Goal: Task Accomplishment & Management: Manage account settings

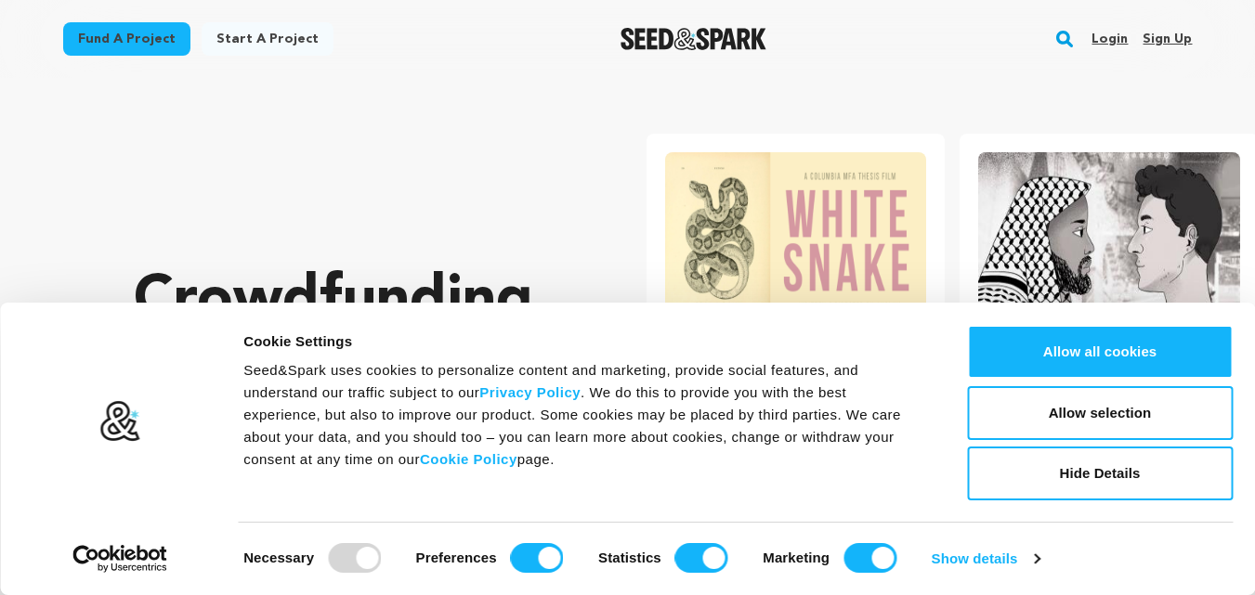
click at [1153, 44] on link "Sign up" at bounding box center [1167, 39] width 49 height 30
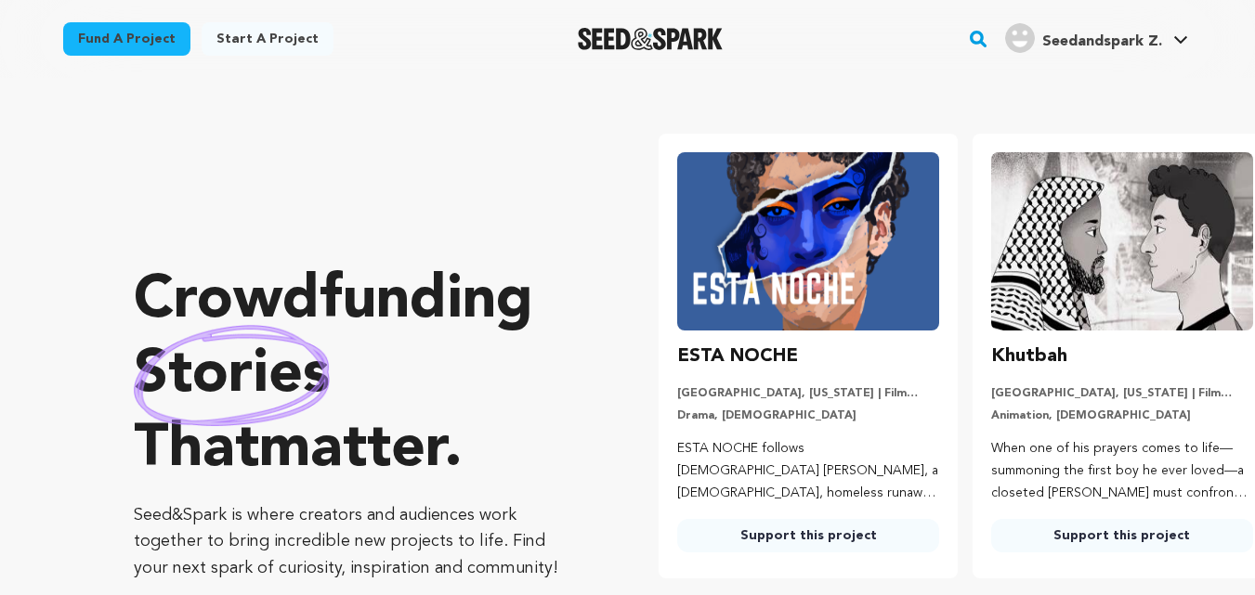
drag, startPoint x: 806, startPoint y: 26, endPoint x: 789, endPoint y: 40, distance: 22.5
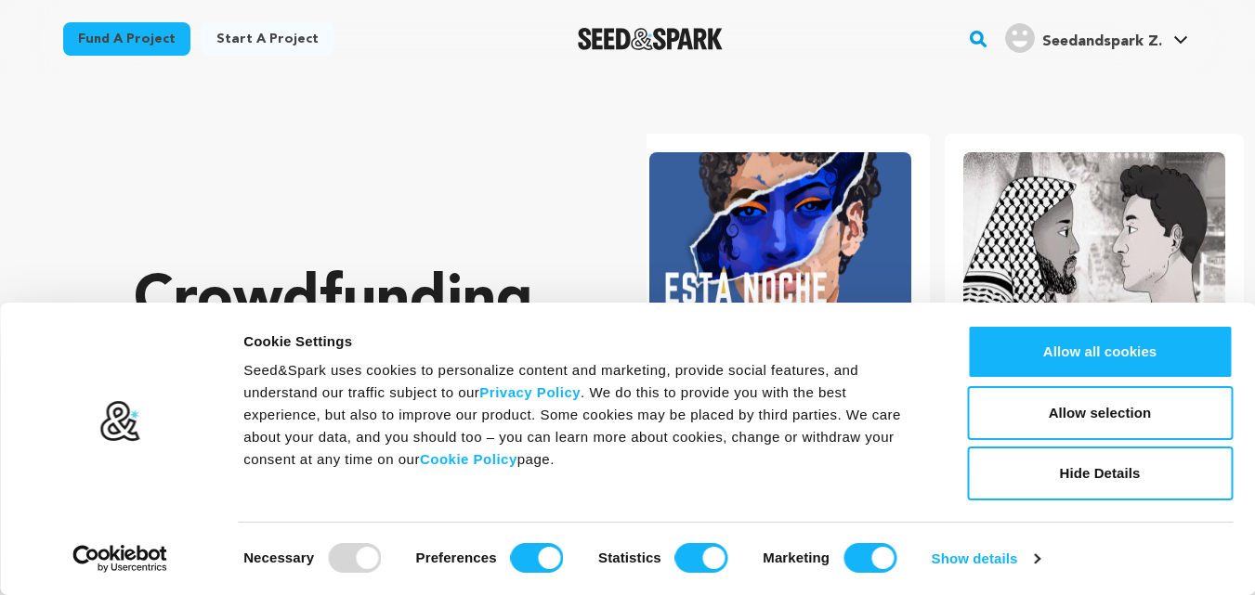
click at [782, 43] on div "Fund a project Start a project Search" at bounding box center [612, 39] width 1159 height 48
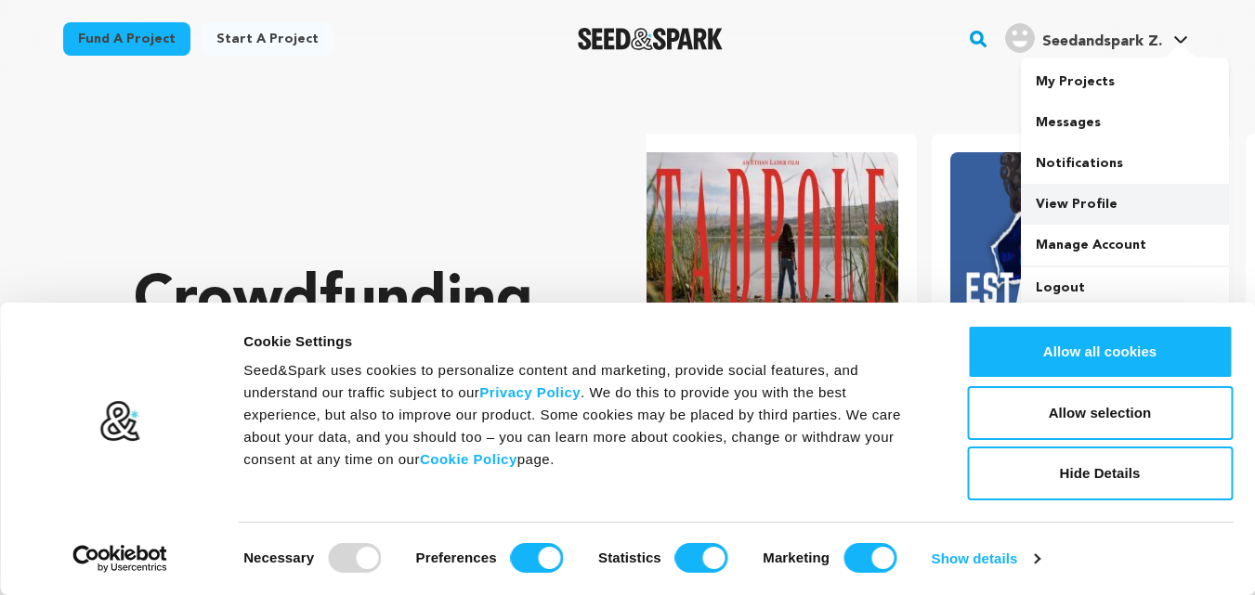
scroll to position [0, 0]
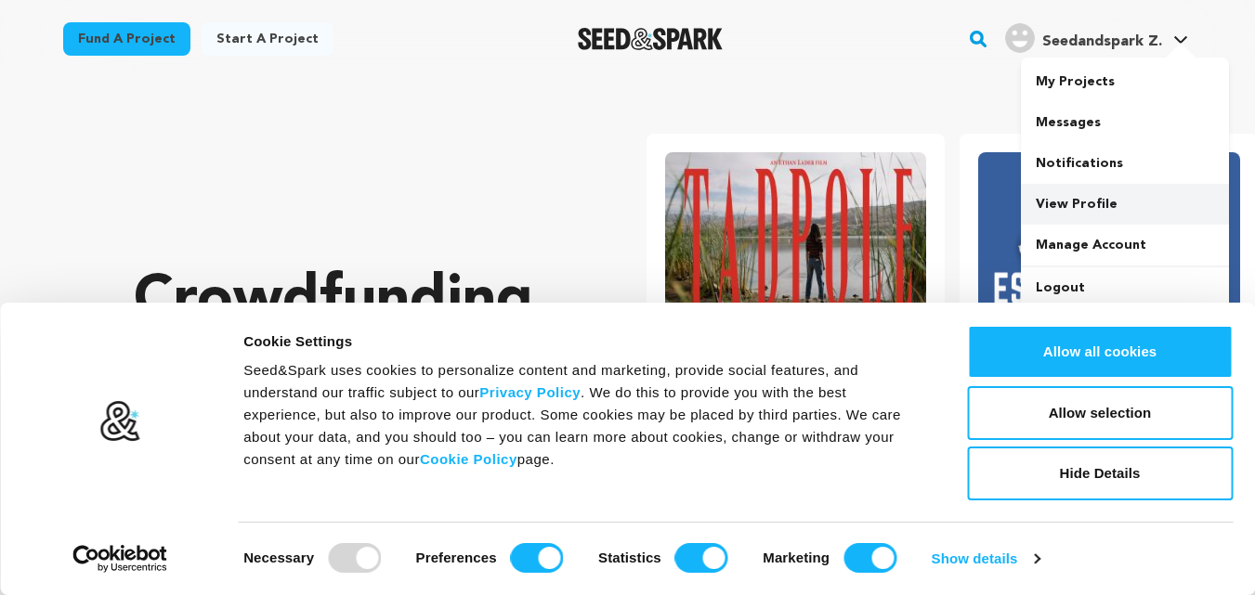
click at [1090, 203] on link "View Profile" at bounding box center [1125, 204] width 208 height 41
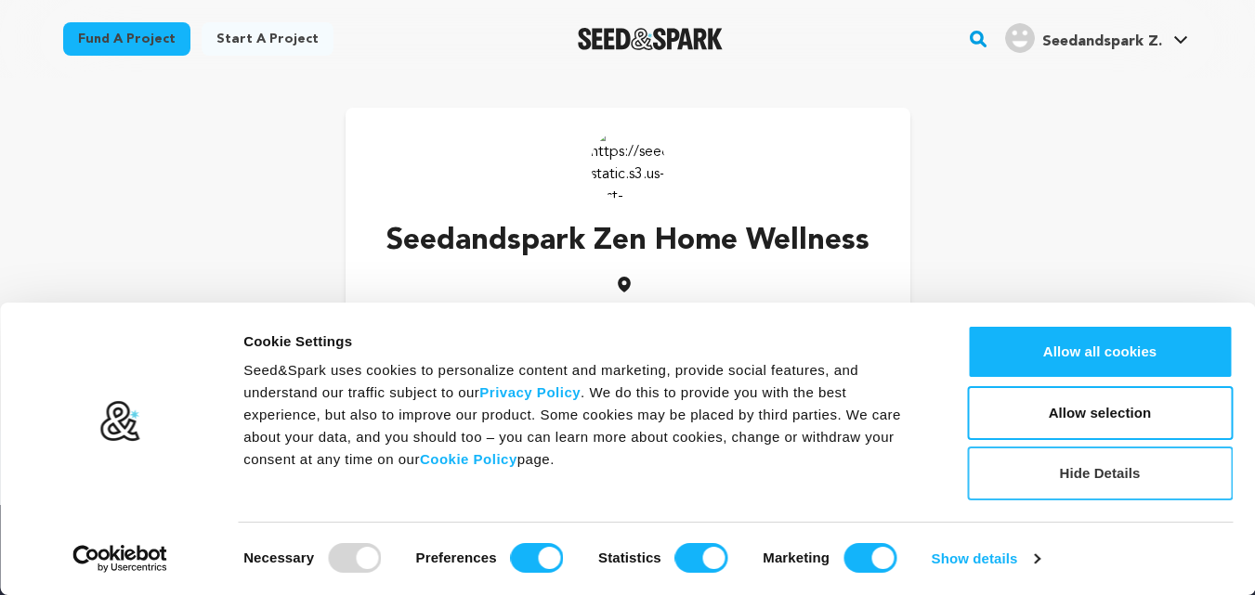
click at [1116, 473] on button "Hide Details" at bounding box center [1100, 474] width 266 height 54
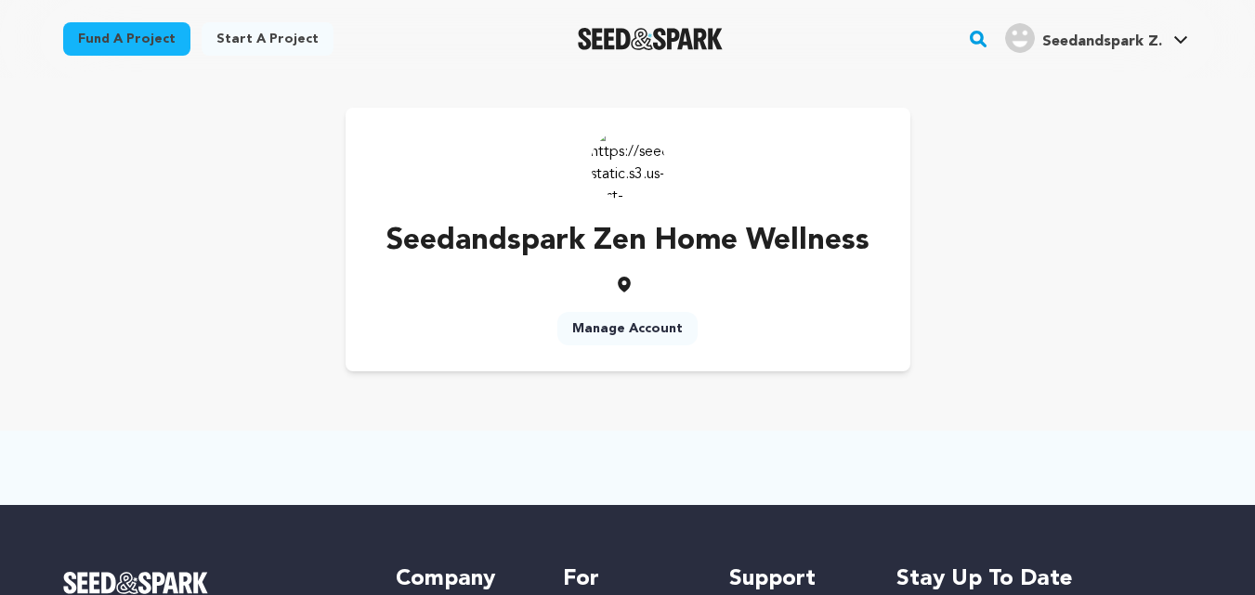
click at [633, 325] on link "Manage Account" at bounding box center [627, 328] width 140 height 33
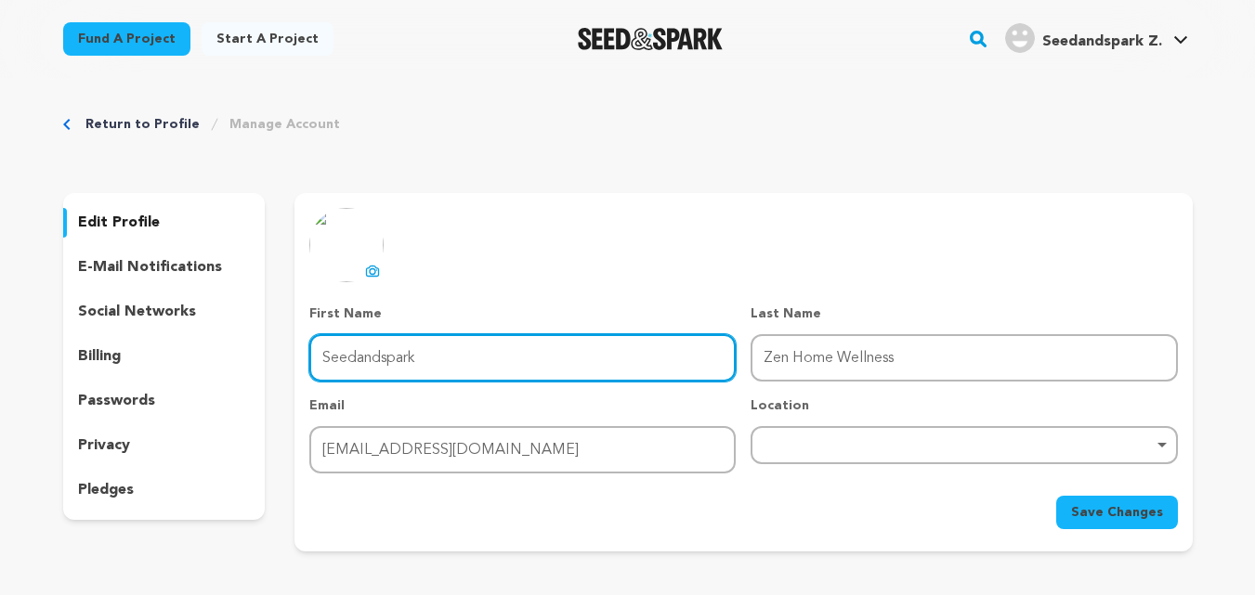
click at [347, 362] on input "Seedandspark" at bounding box center [522, 357] width 426 height 47
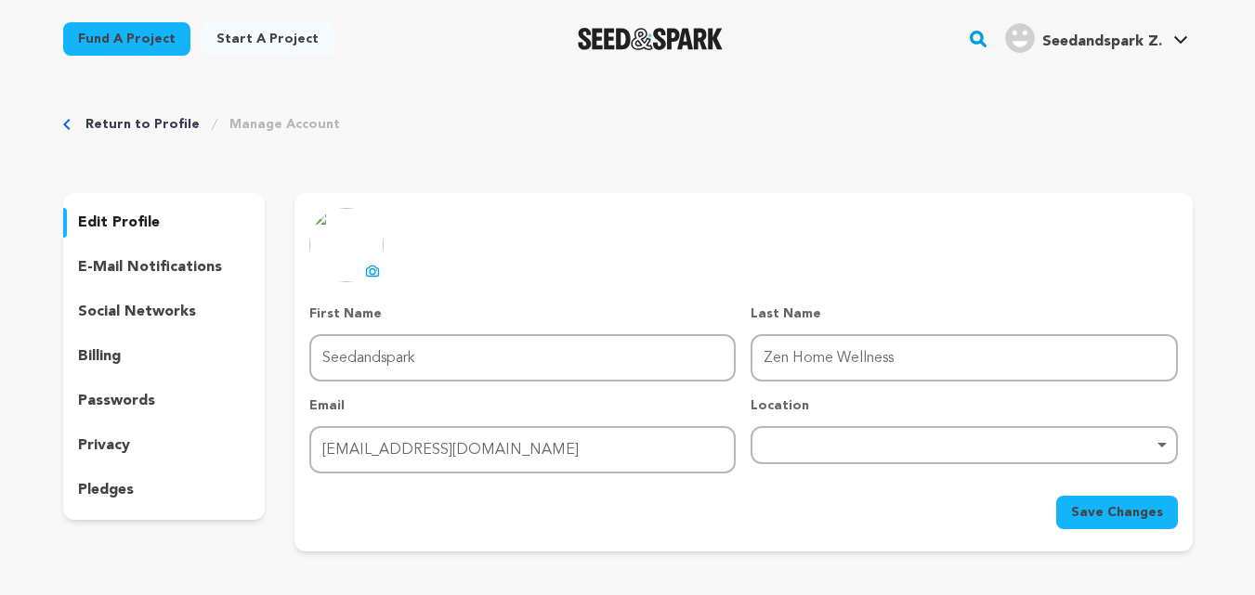
click at [366, 261] on button "uploading spinner upload profile image" at bounding box center [372, 271] width 22 height 22
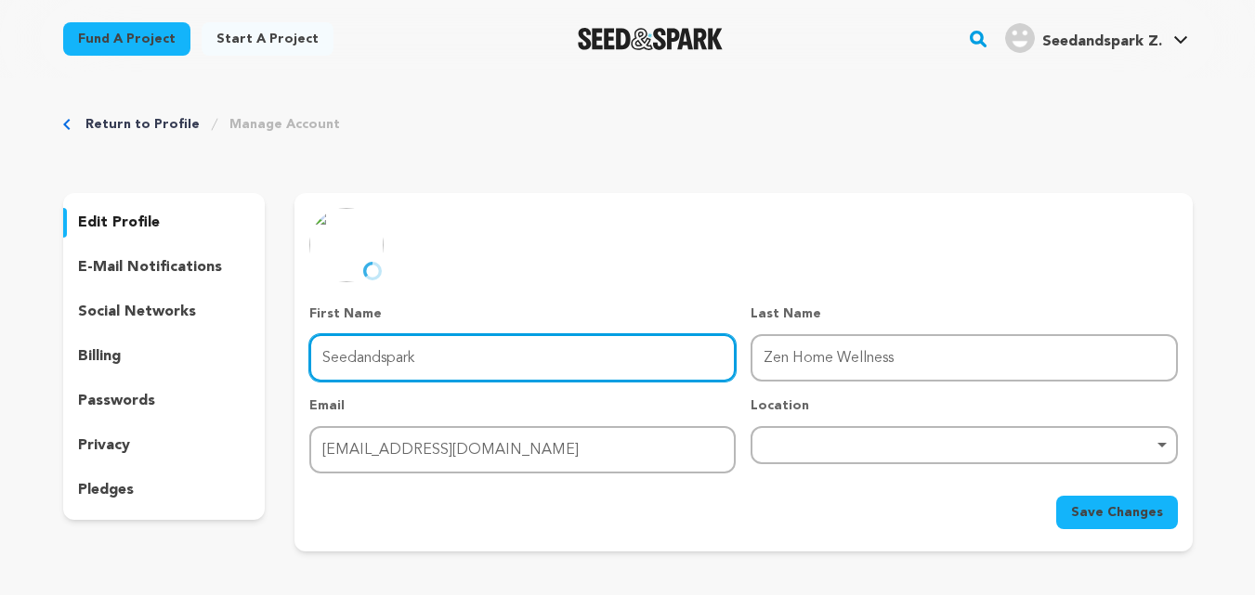
click at [438, 359] on input "Seedandspark" at bounding box center [522, 357] width 426 height 47
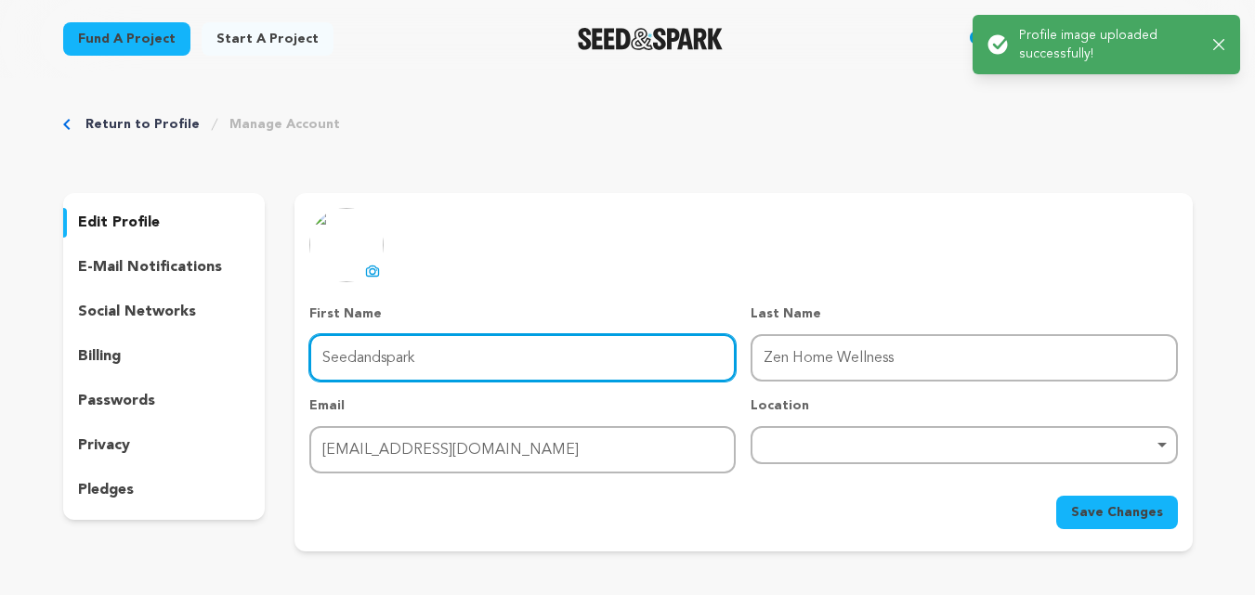
paste input "Zen Home Wellness"
click at [425, 358] on input "SeedandsparkZen Home Wellness" at bounding box center [522, 357] width 426 height 47
paste input "text"
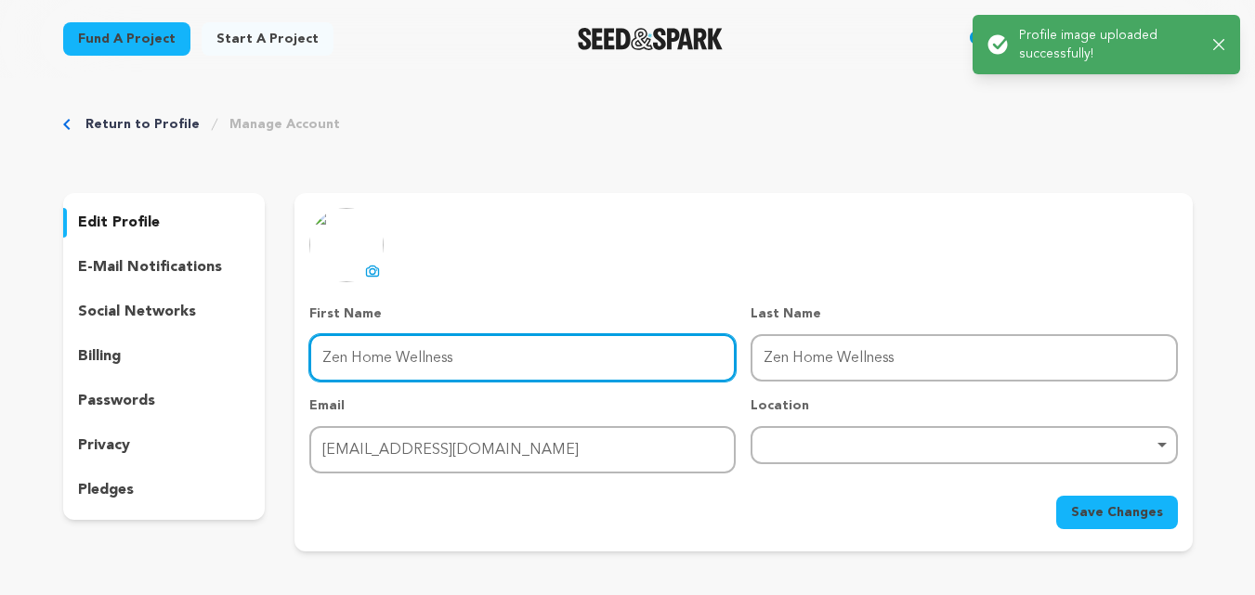
type input "Zen Home Wellness"
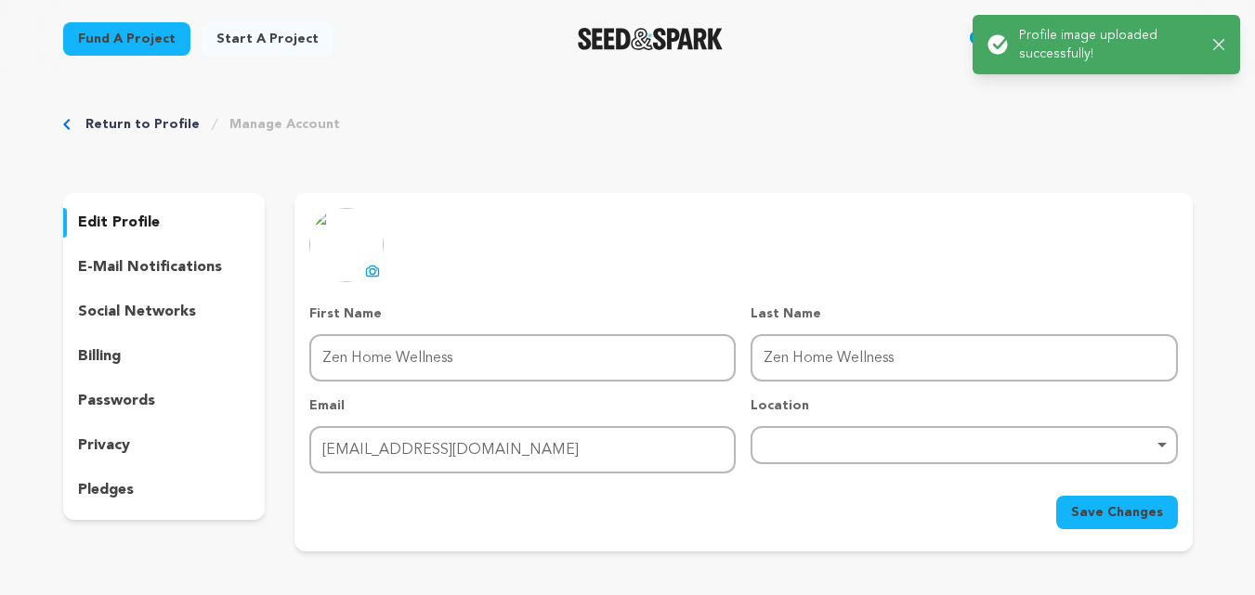
click at [793, 382] on div "First Name First Name Zen Home Wellness Last Name Last Name Zen Home Wellness E…" at bounding box center [743, 389] width 868 height 169
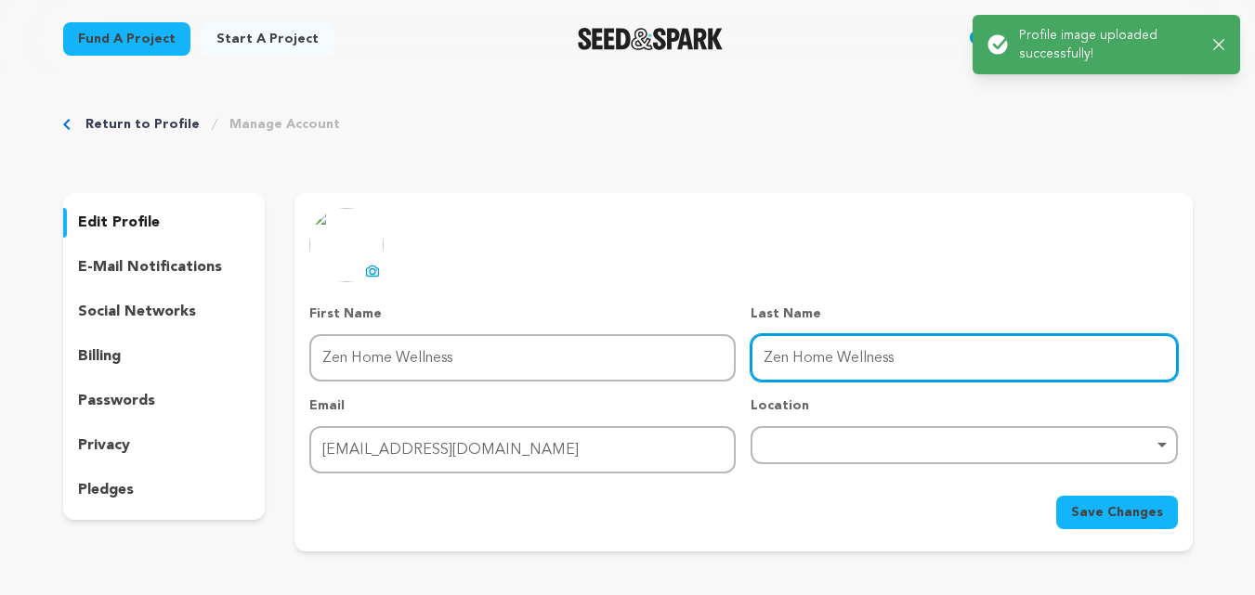
click at [793, 371] on input "Zen Home Wellness" at bounding box center [964, 357] width 426 height 47
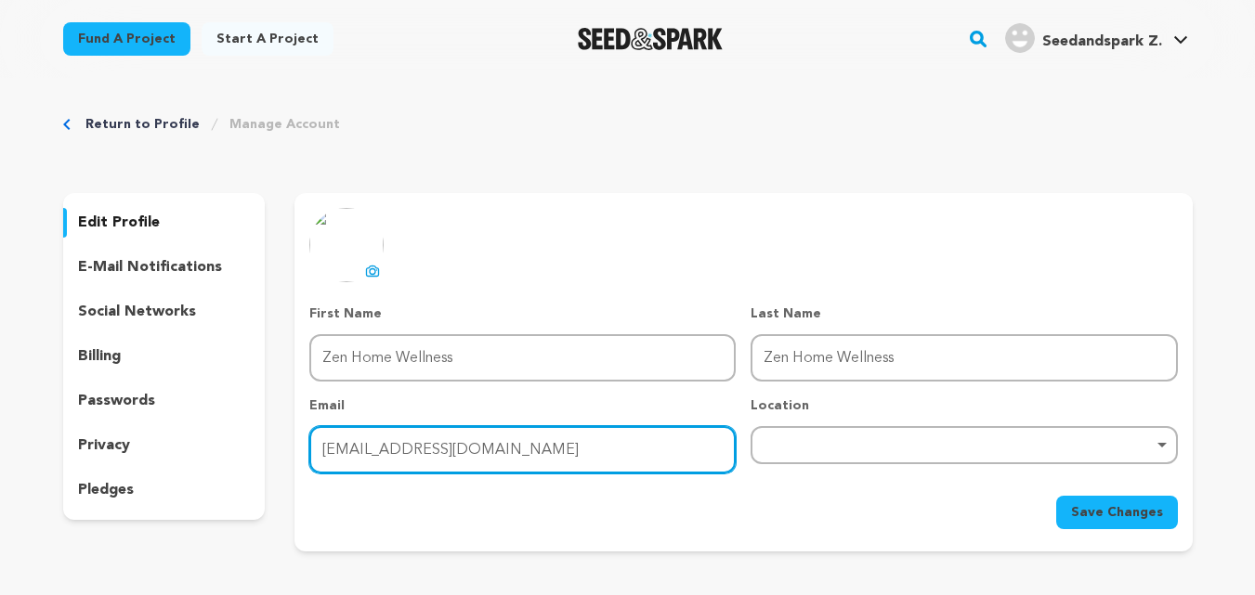
click at [368, 448] on input "[EMAIL_ADDRESS][DOMAIN_NAME]" at bounding box center [522, 449] width 426 height 47
click at [794, 432] on div "Remove item" at bounding box center [964, 445] width 426 height 38
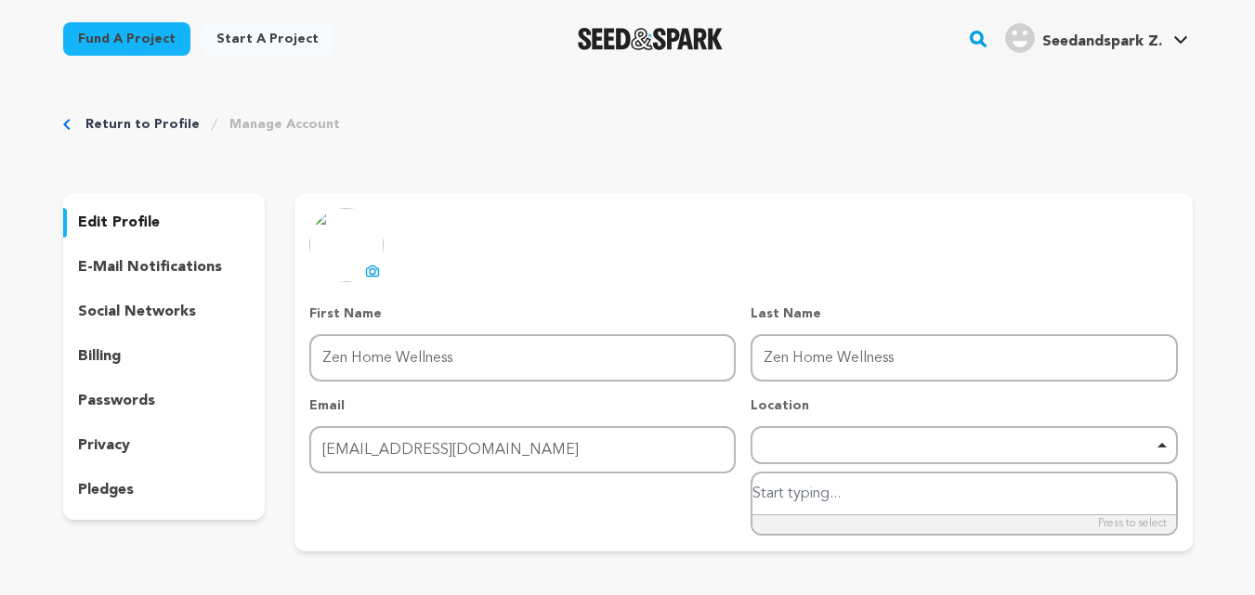
click at [791, 491] on input "search" at bounding box center [963, 495] width 423 height 42
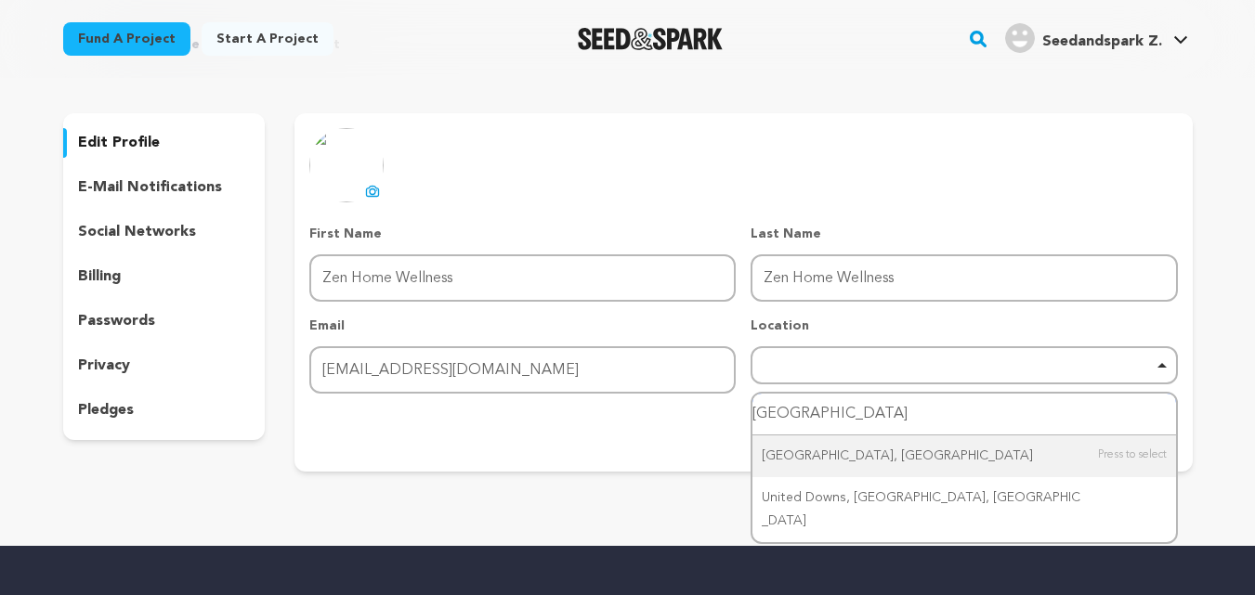
scroll to position [279, 0]
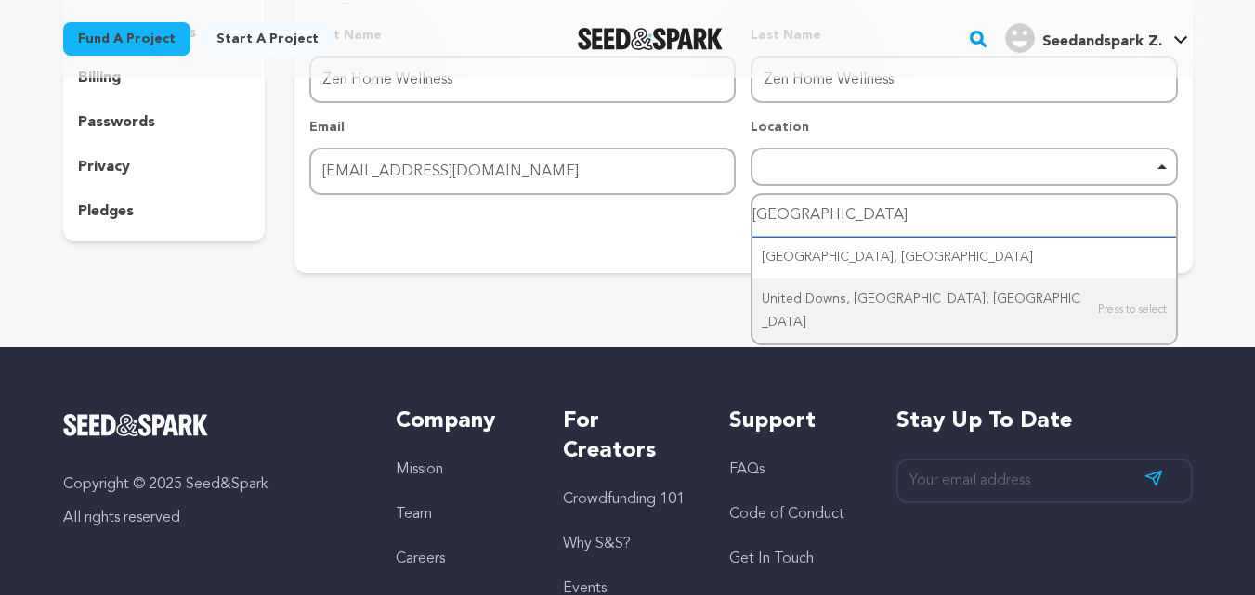
type input "united state"
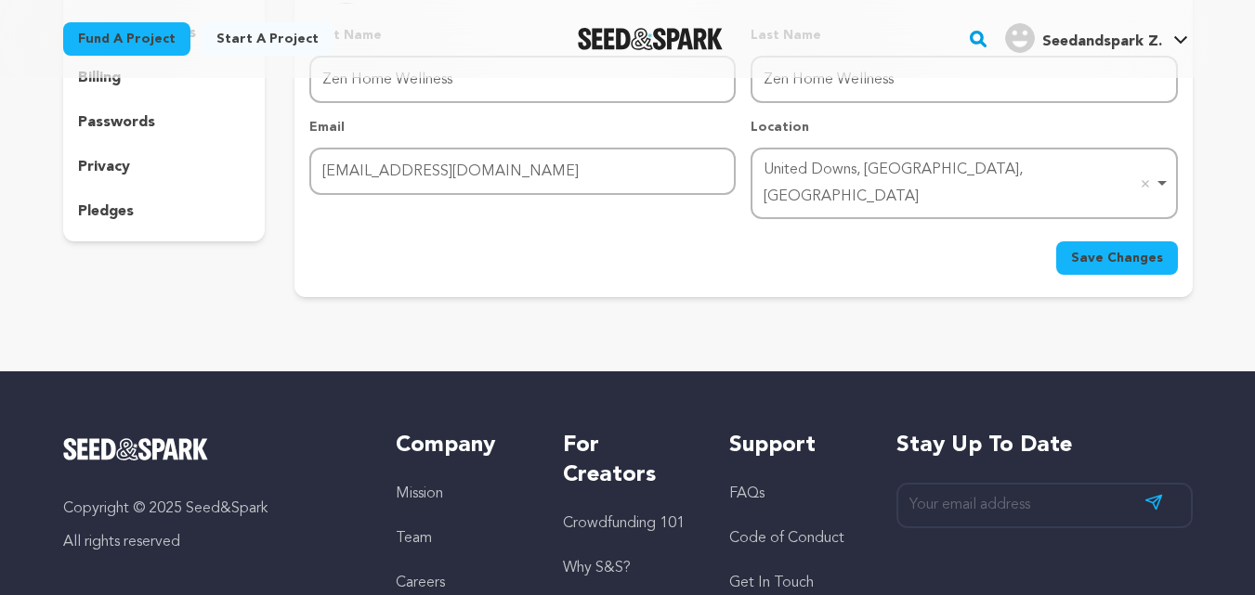
click at [887, 179] on div "United Downs, Redruth, UK Remove item" at bounding box center [958, 184] width 389 height 54
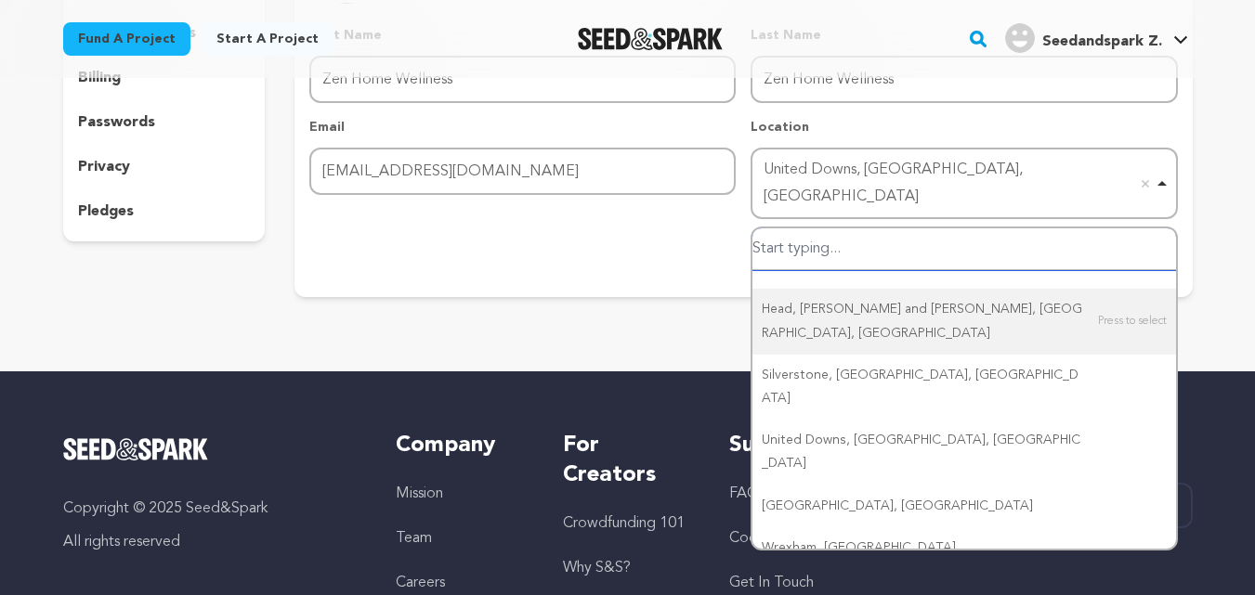
click at [854, 232] on input "search" at bounding box center [963, 250] width 423 height 42
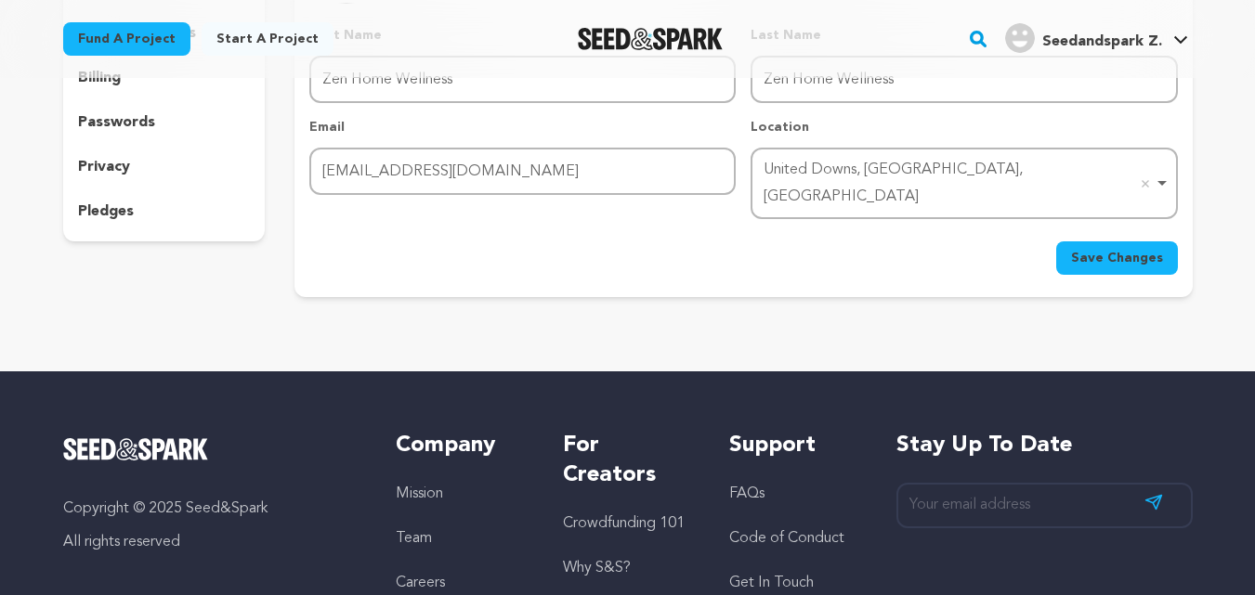
click at [821, 184] on div "United Downs, Redruth, UK Remove item" at bounding box center [964, 183] width 408 height 61
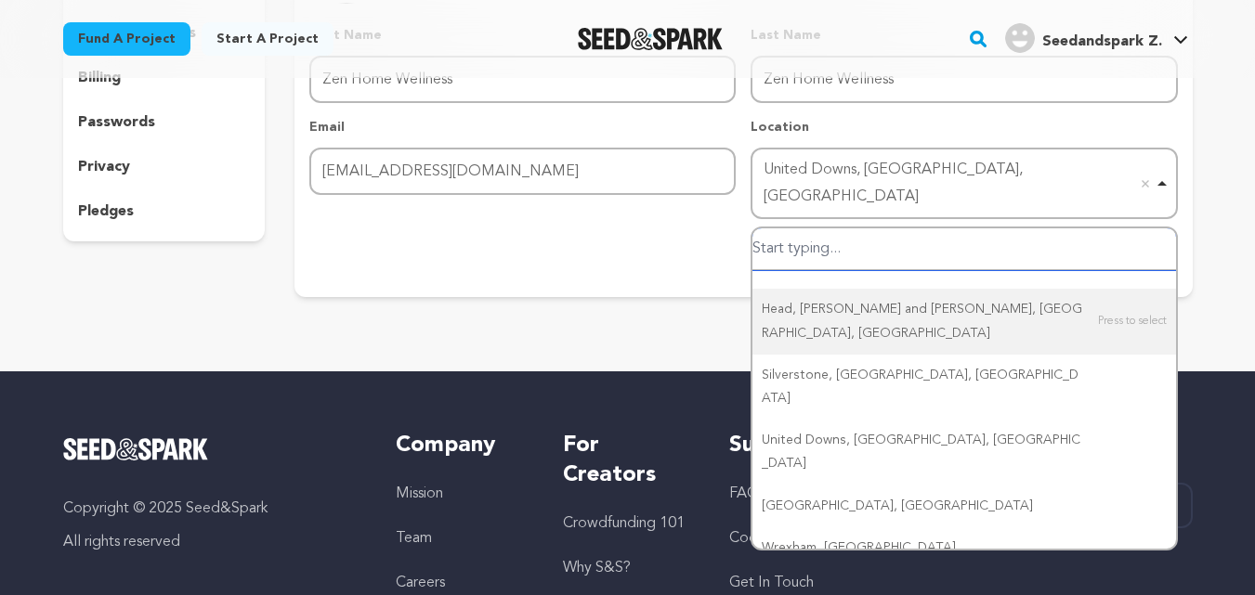
click at [824, 176] on div "United Downs, Redruth, UK Remove item" at bounding box center [958, 184] width 389 height 54
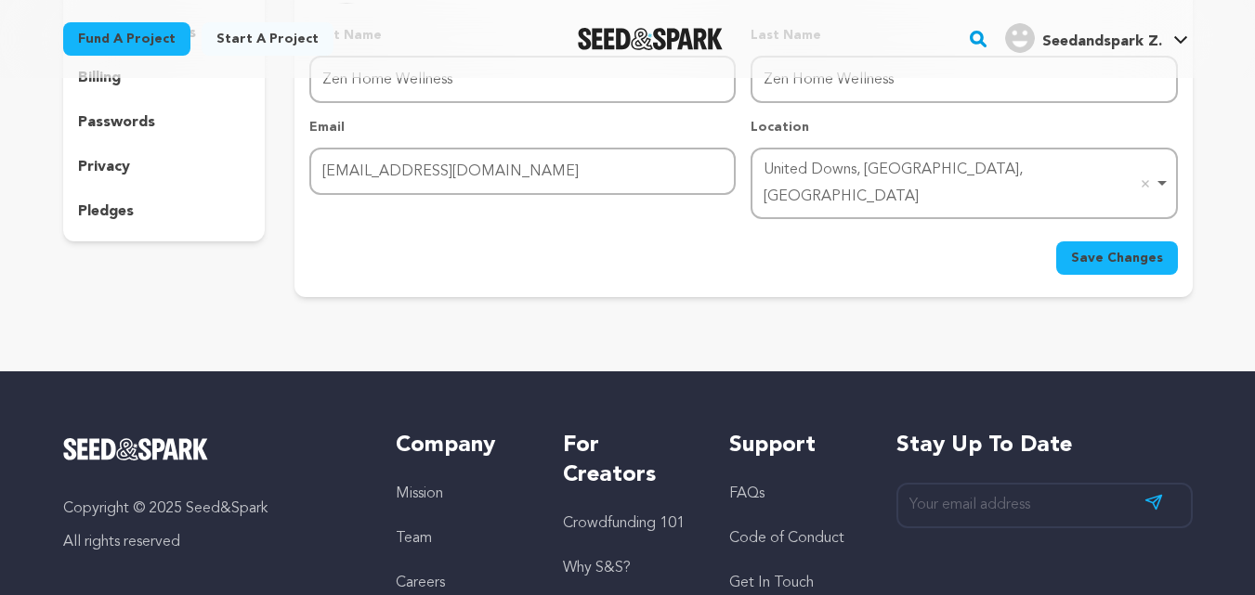
click at [830, 173] on div "United Downs, Redruth, UK Remove item" at bounding box center [958, 184] width 389 height 54
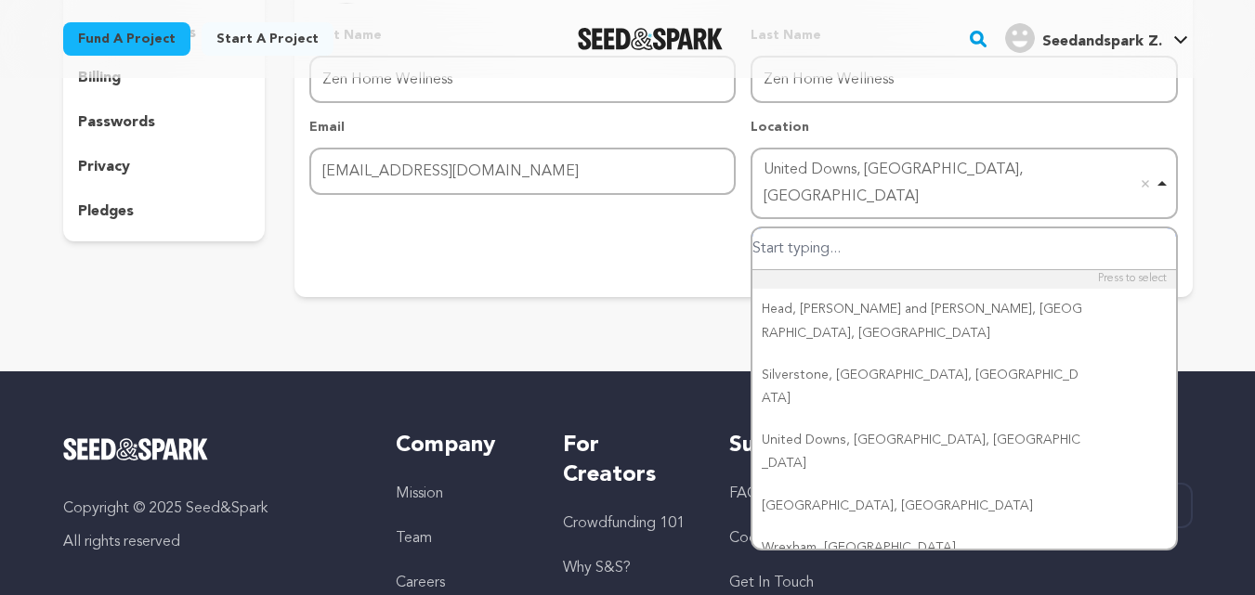
click at [814, 239] on input "search" at bounding box center [963, 250] width 423 height 42
paste input "United States, Florida"
type input "United States, Florida"
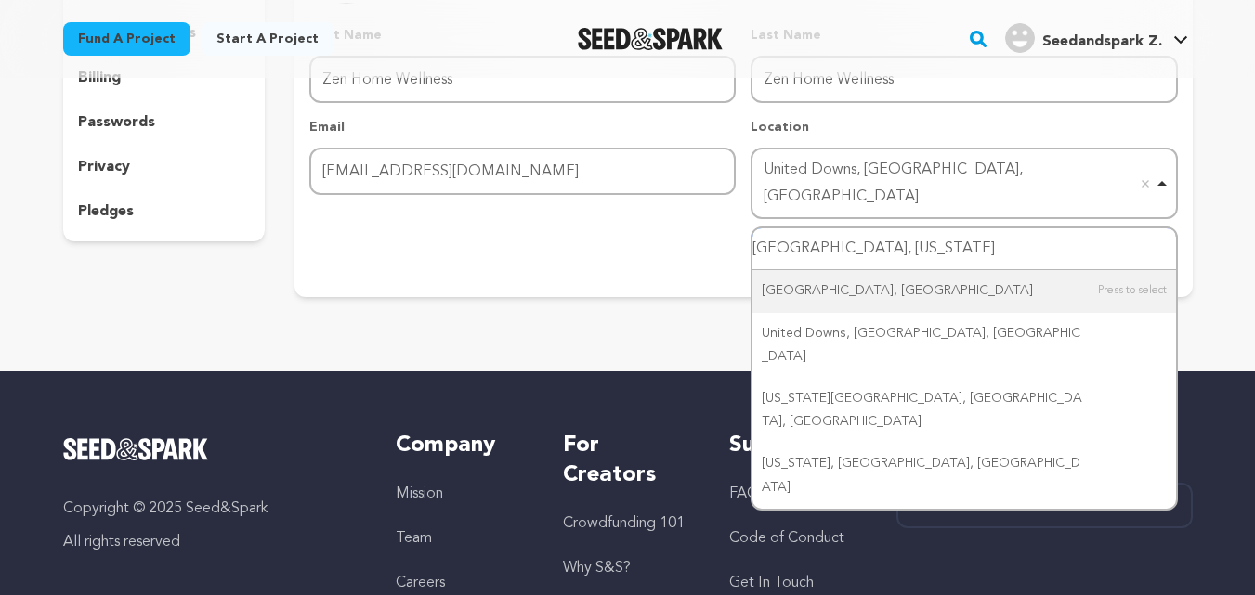
drag, startPoint x: 853, startPoint y: 224, endPoint x: 759, endPoint y: 217, distance: 94.0
click at [759, 229] on input "United States, Florida" at bounding box center [963, 250] width 423 height 42
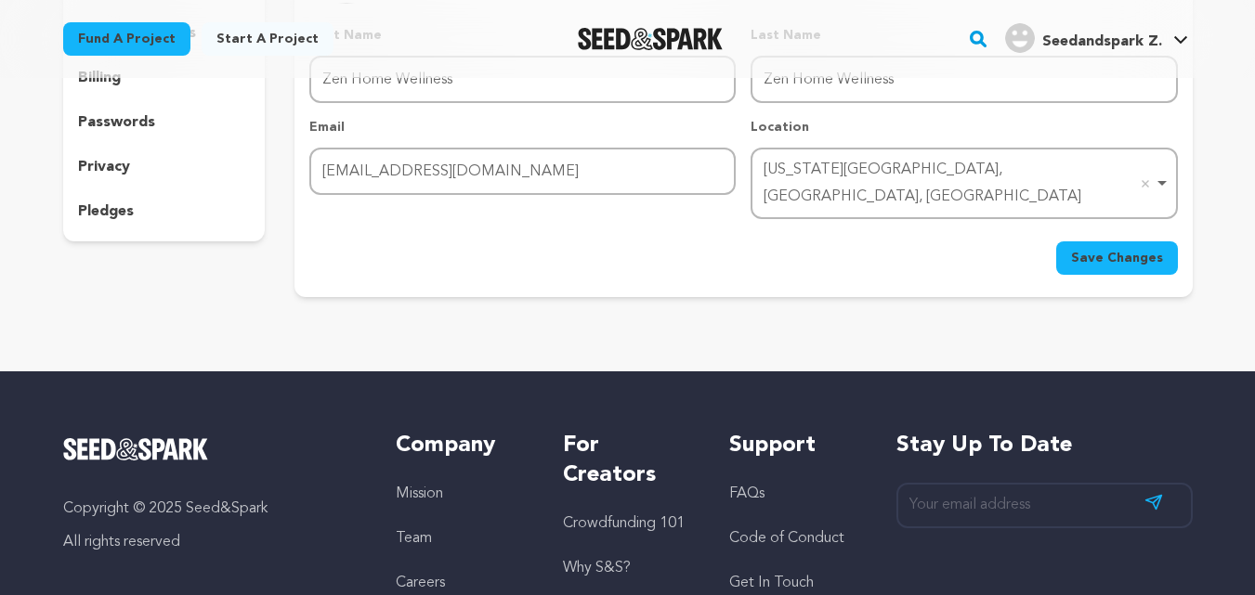
click at [1124, 249] on span "Save Changes" at bounding box center [1117, 258] width 92 height 19
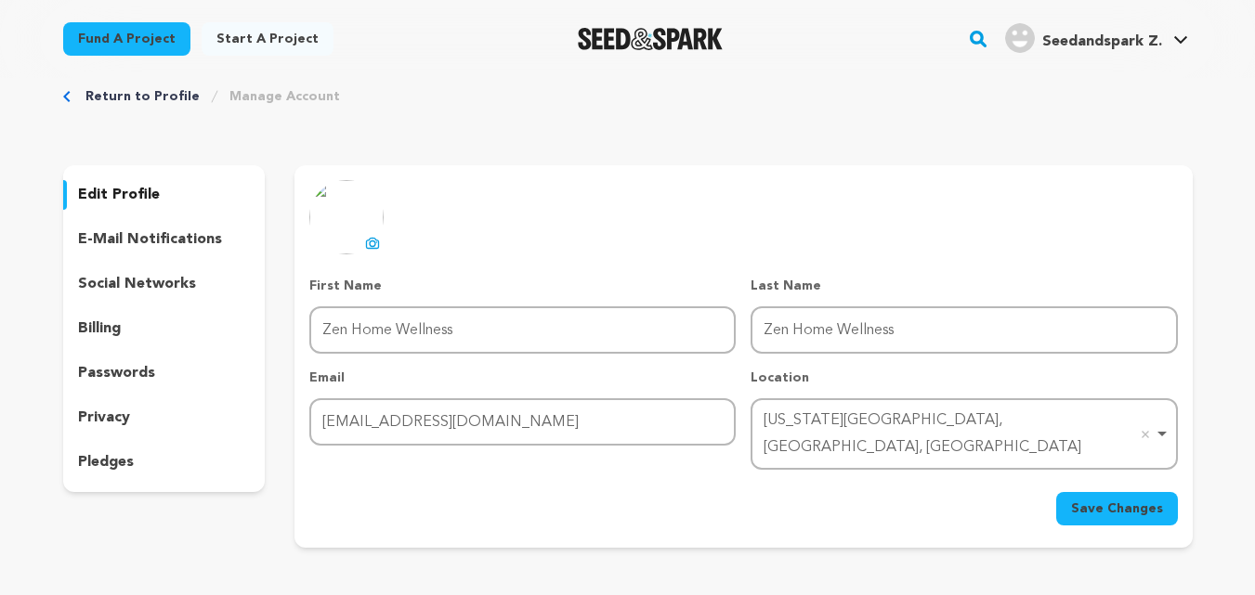
scroll to position [0, 0]
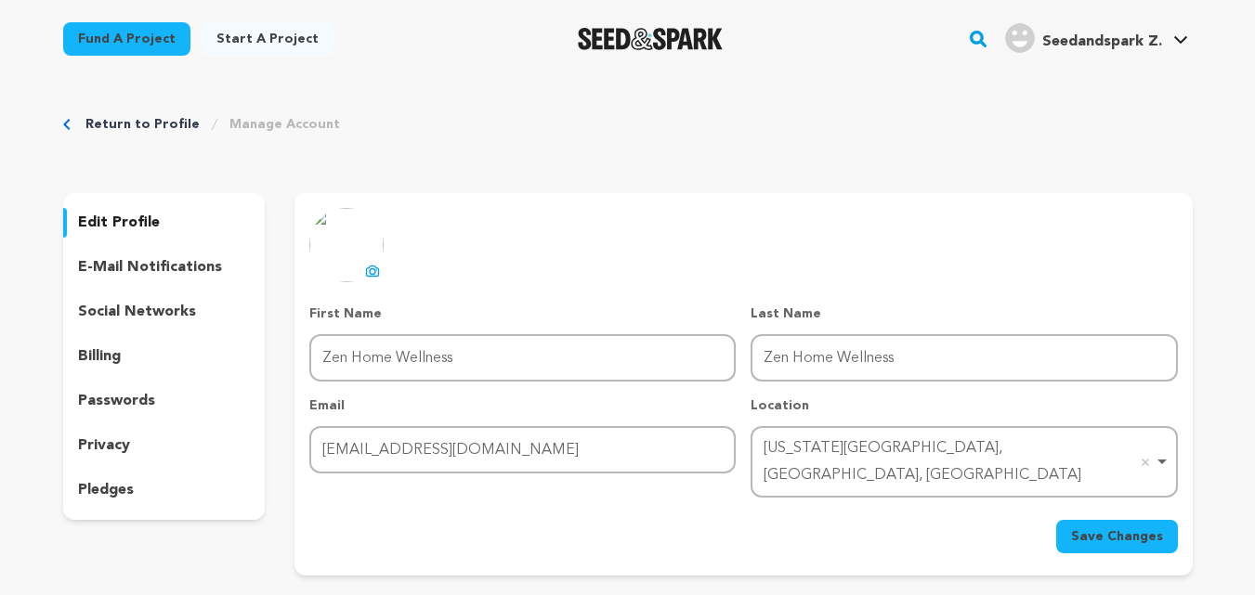
click at [170, 318] on p "social networks" at bounding box center [137, 312] width 118 height 22
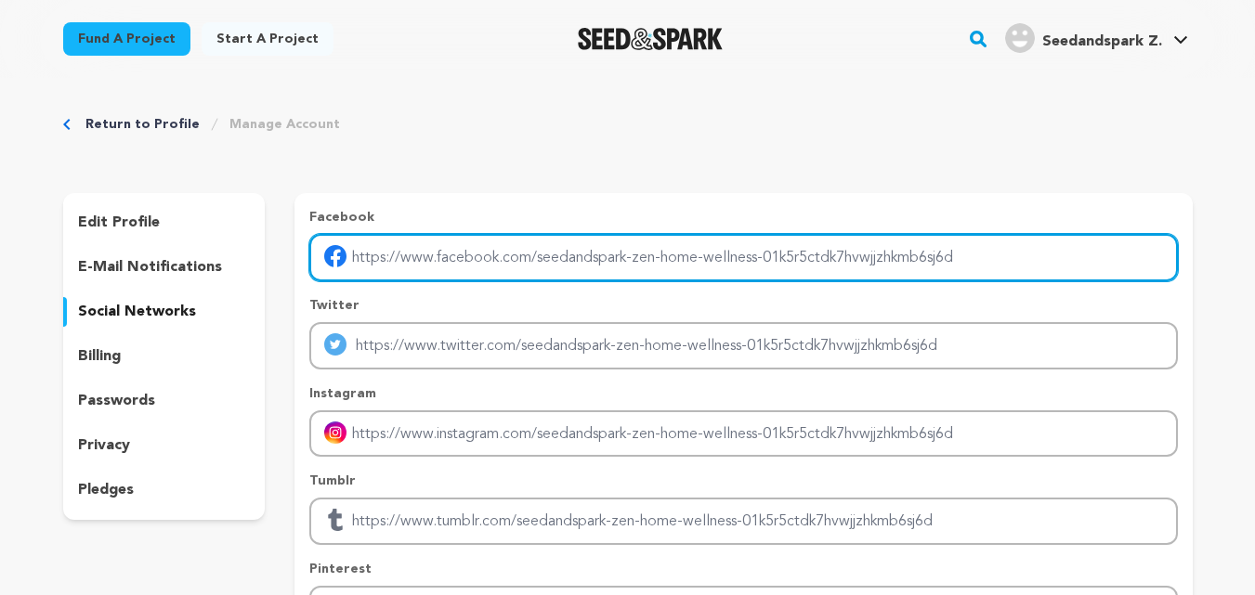
click at [458, 266] on input "Enter facebook profile link" at bounding box center [743, 257] width 868 height 47
paste input "https://www.facebook.com/zenhomewellness"
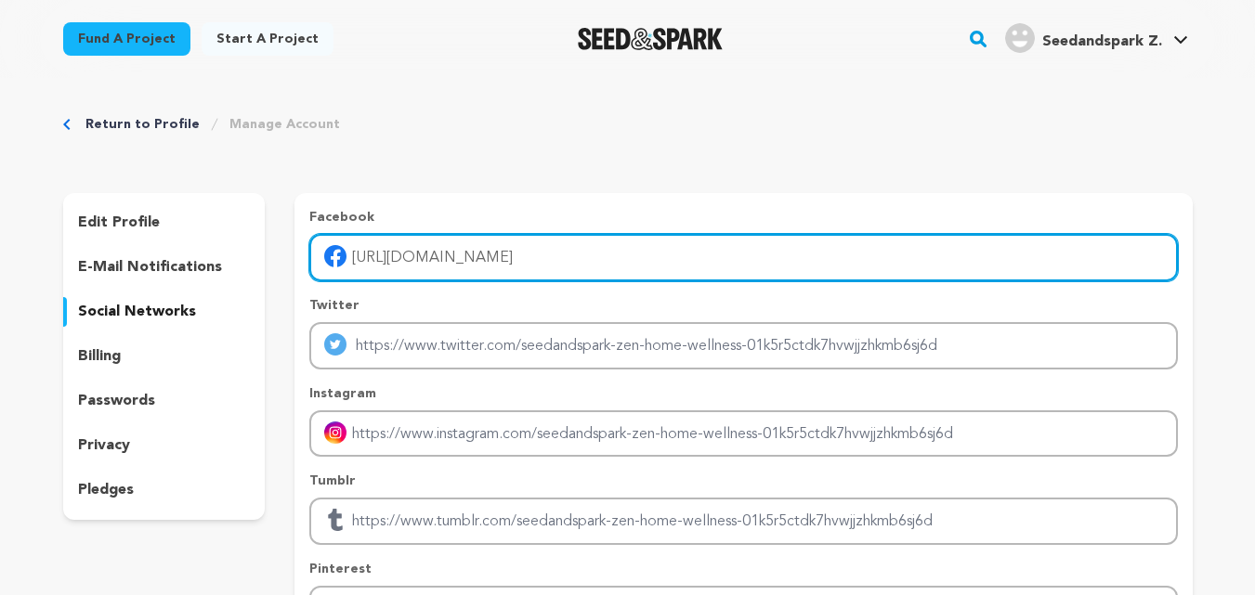
type input "https://www.facebook.com/zenhomewellness"
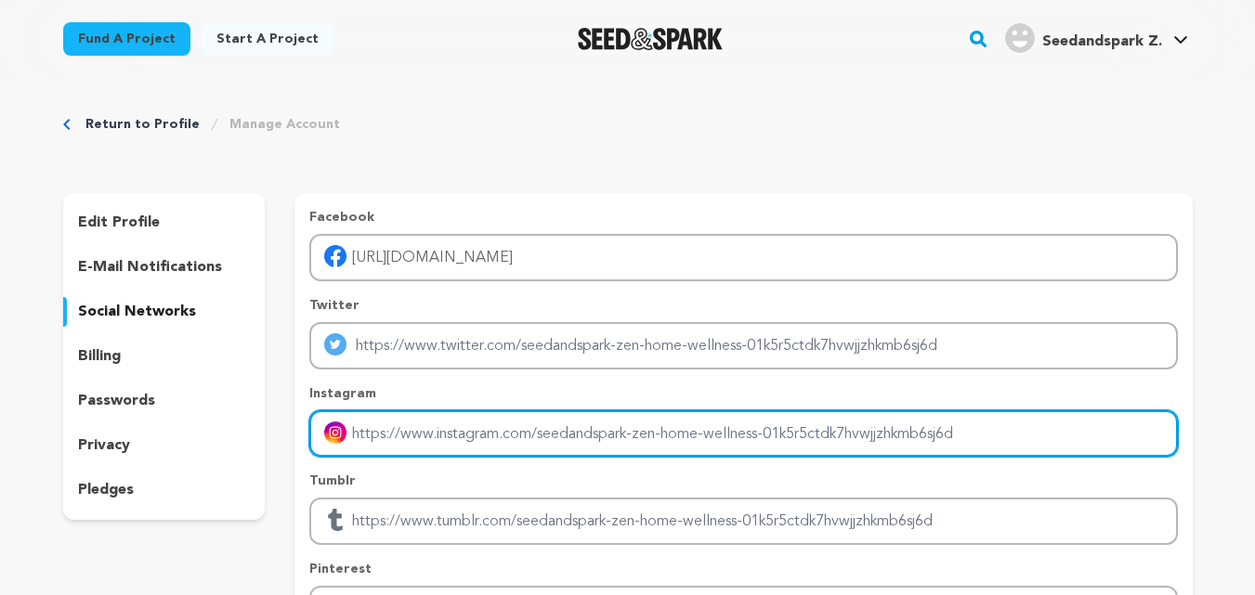
click at [430, 439] on input "Enter instagram handle link" at bounding box center [743, 434] width 868 height 47
paste input "https://www.instagram.com/zenhomewellness"
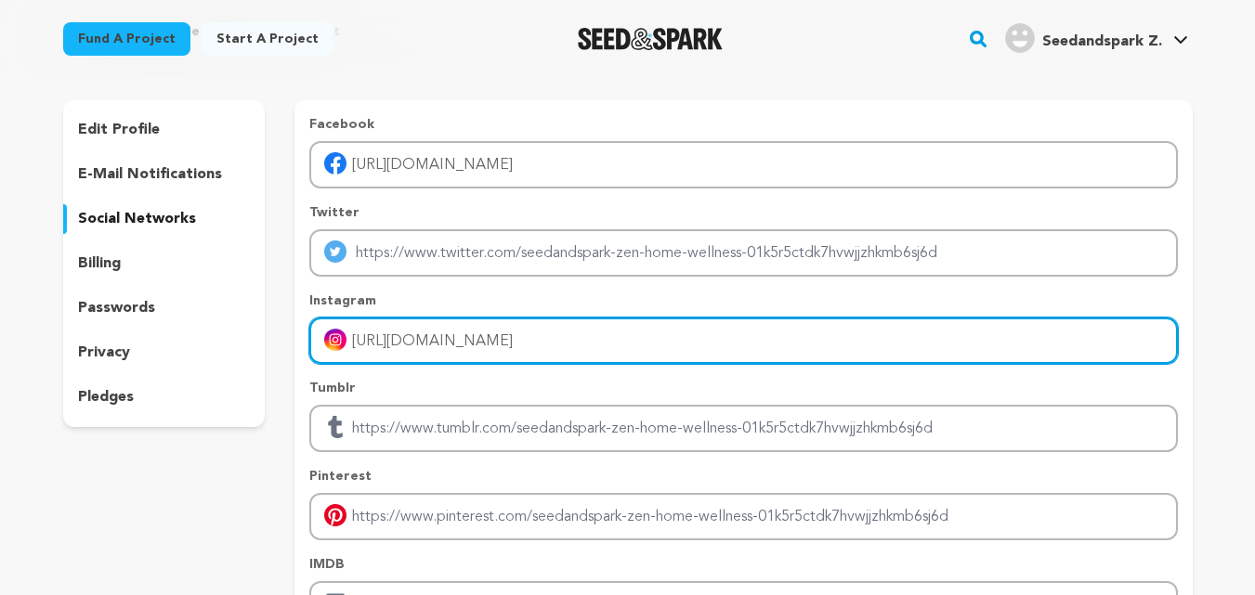
type input "https://www.instagram.com/zenhomewellness"
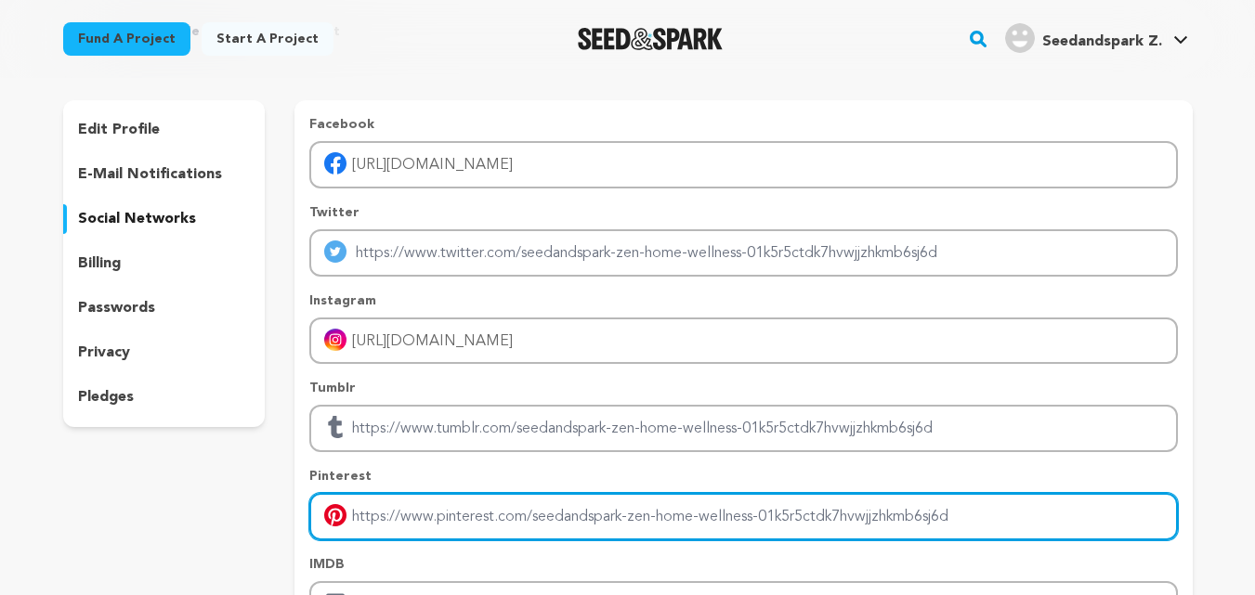
click at [395, 528] on input "Enter pinterest profile link" at bounding box center [743, 516] width 868 height 47
click at [389, 518] on input "Enter pinterest profile link" at bounding box center [743, 516] width 868 height 47
paste input "https://www.pinterest.com/zenhomewellnessus/"
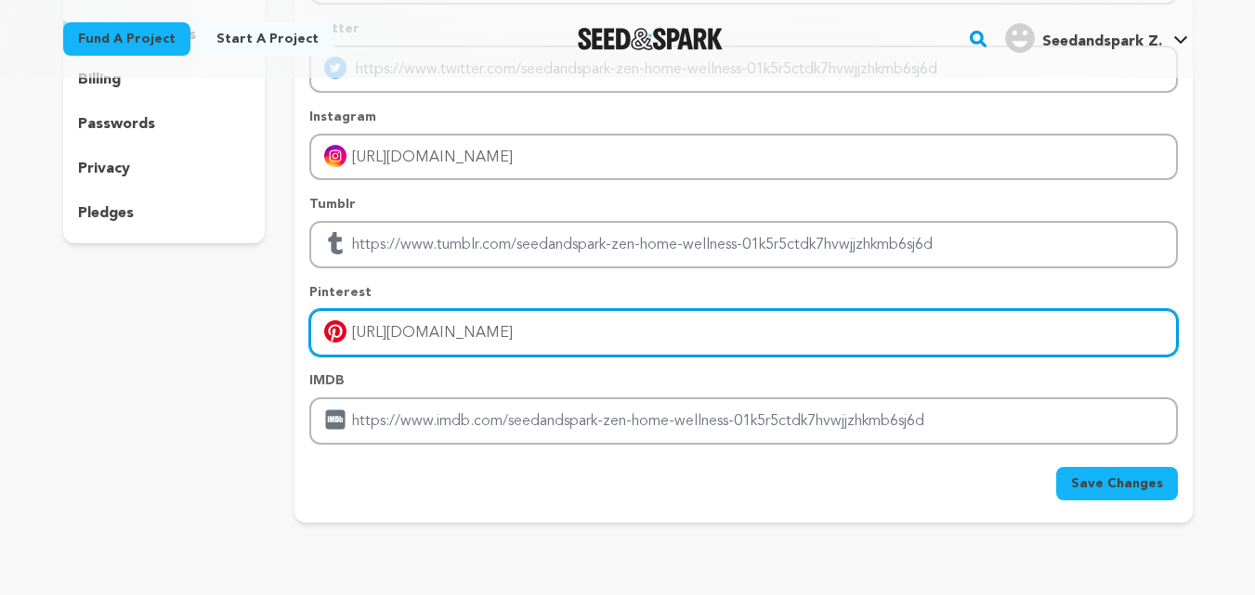
scroll to position [279, 0]
type input "https://www.pinterest.com/zenhomewellnessus/"
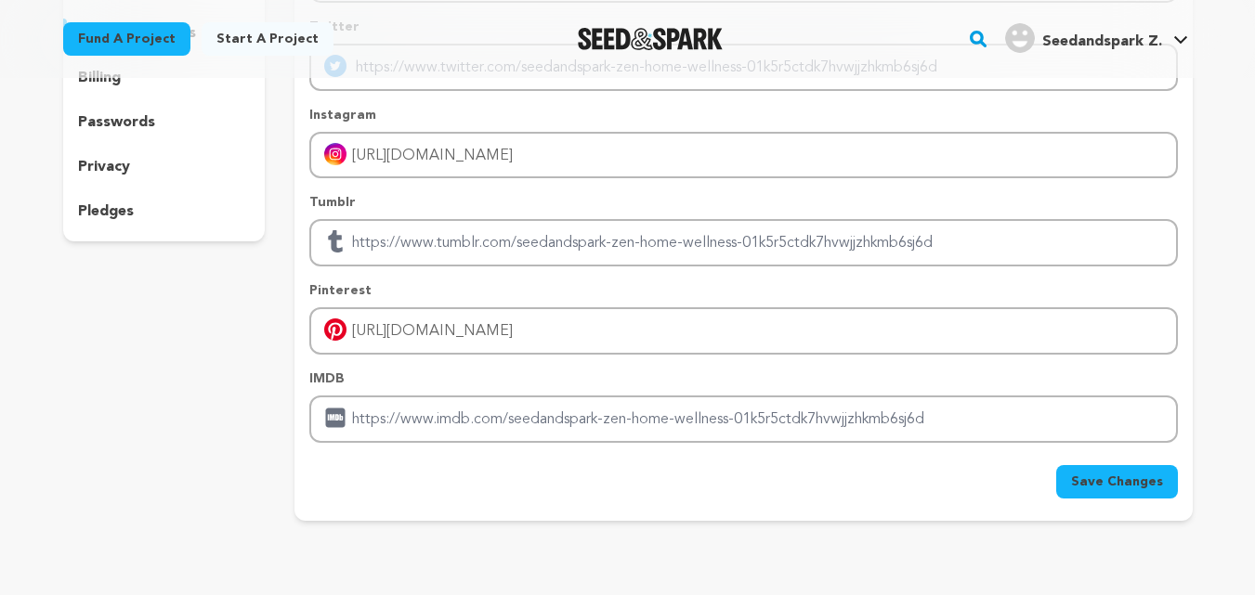
click at [1105, 478] on span "Save Changes" at bounding box center [1117, 482] width 92 height 19
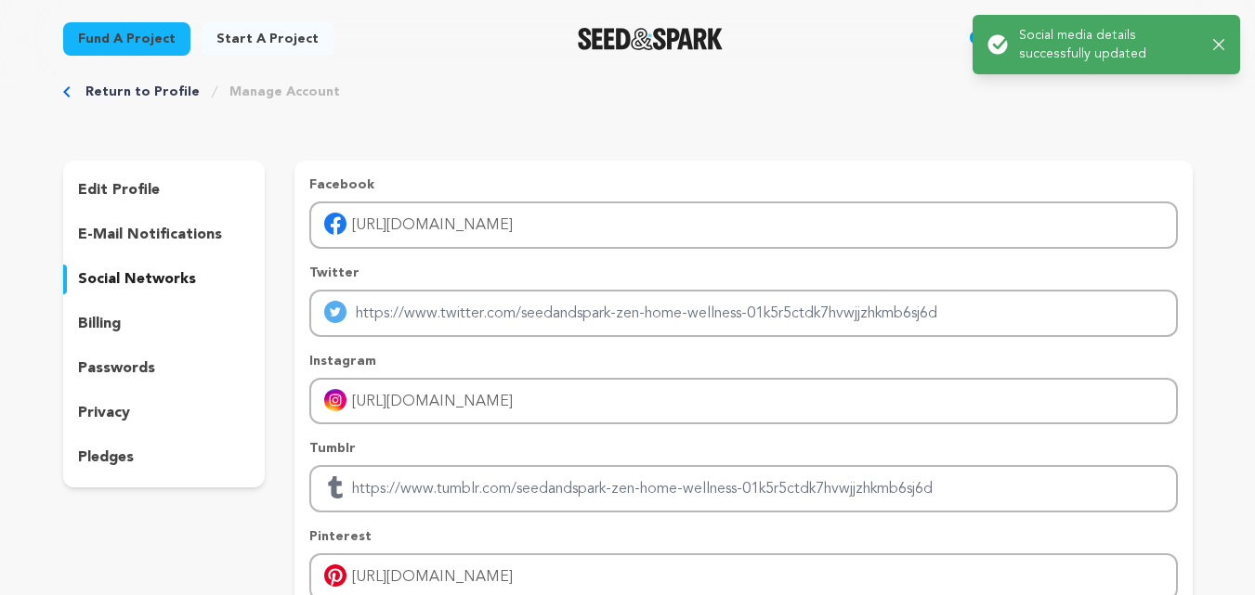
scroll to position [0, 0]
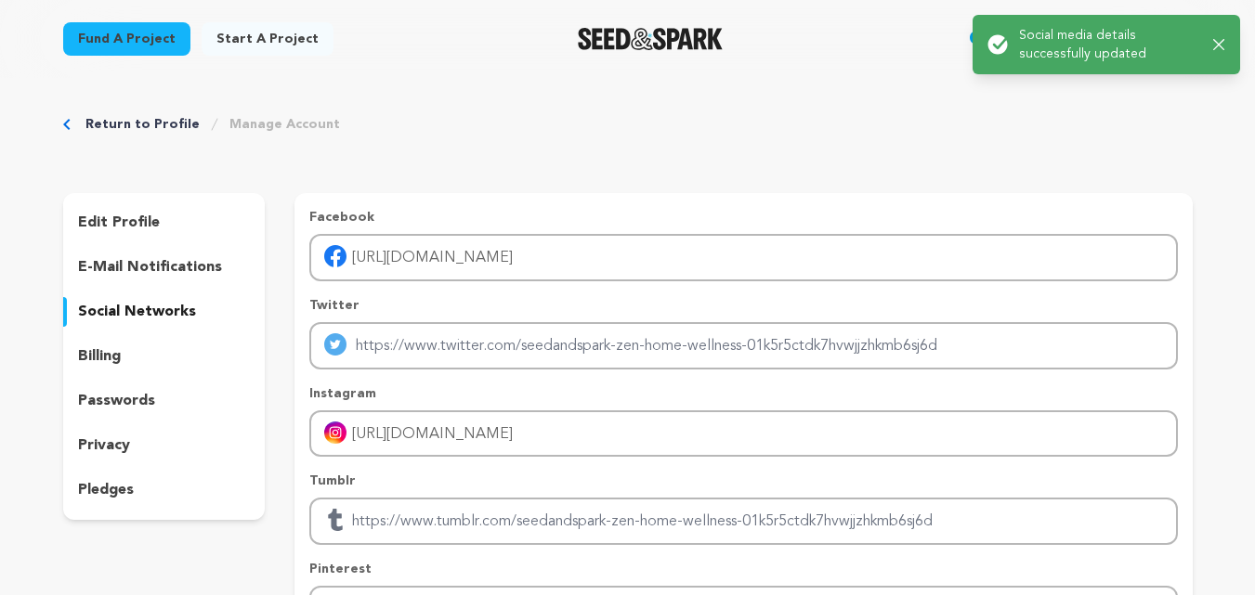
click at [286, 119] on link "Manage Account" at bounding box center [284, 124] width 111 height 19
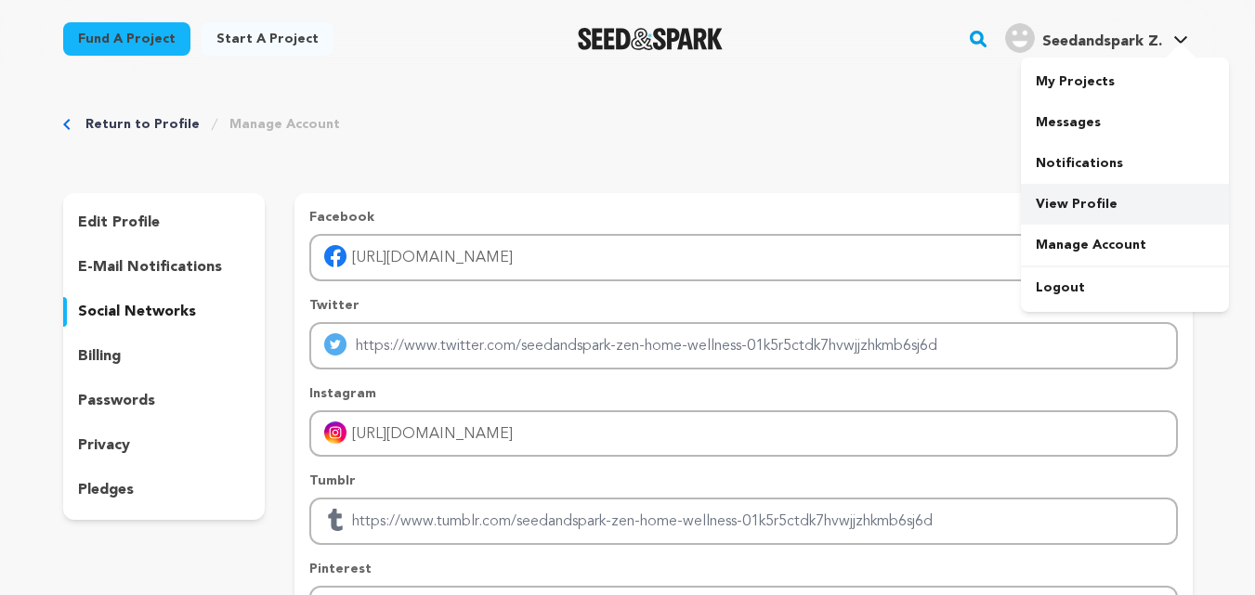
click at [1072, 197] on link "View Profile" at bounding box center [1125, 204] width 208 height 41
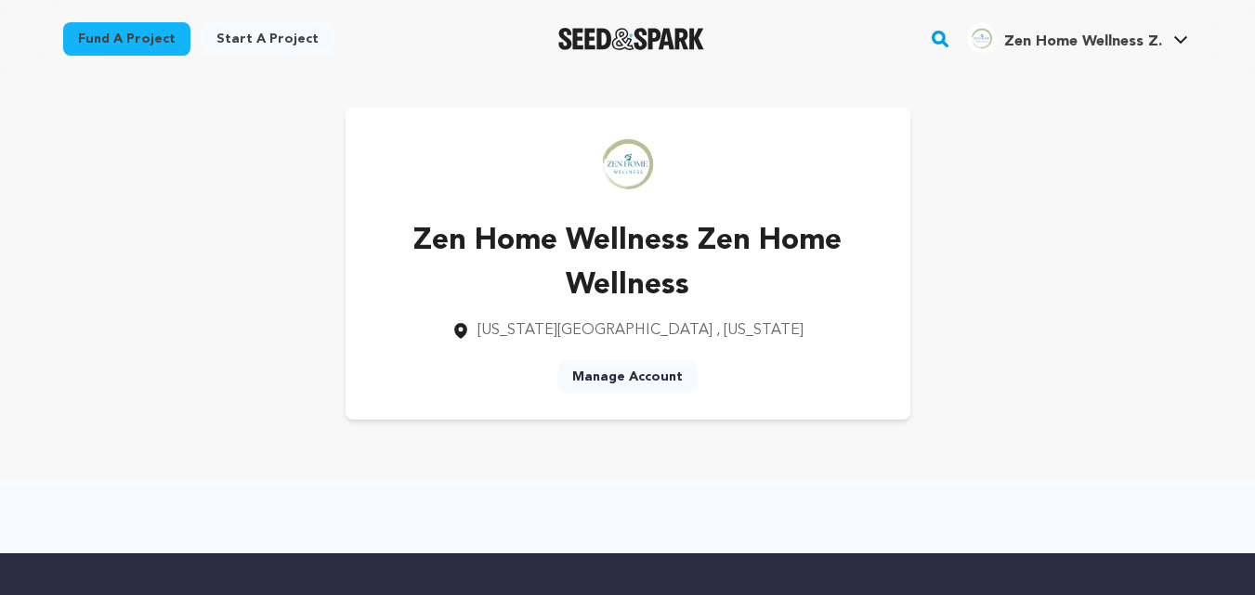
click at [601, 377] on link "Manage Account" at bounding box center [627, 376] width 140 height 33
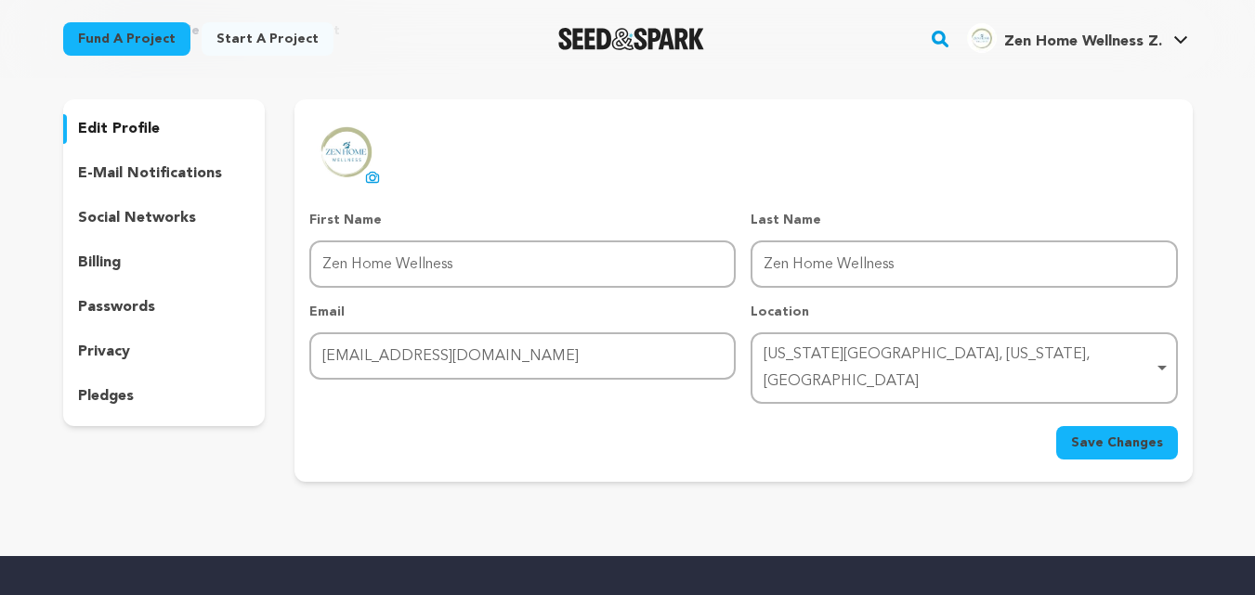
scroll to position [93, 0]
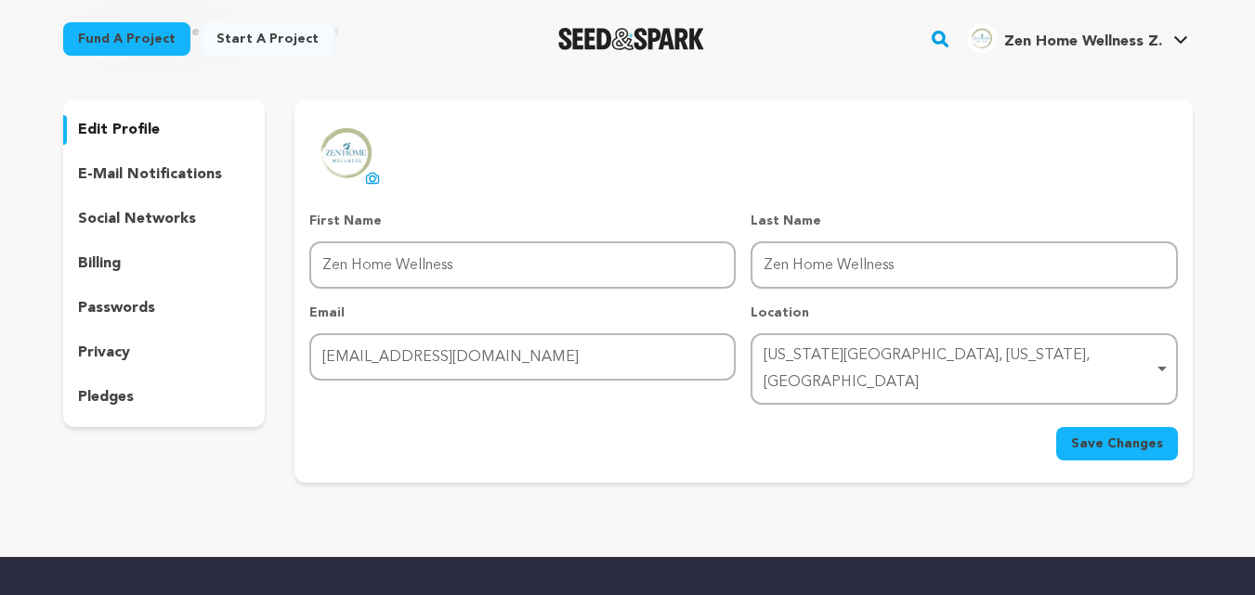
drag, startPoint x: 935, startPoint y: 174, endPoint x: 957, endPoint y: 144, distance: 36.6
click at [957, 136] on div "uploading spinner upload profile image First Name First Name Zen Home Wellness …" at bounding box center [743, 288] width 868 height 346
drag, startPoint x: 996, startPoint y: 96, endPoint x: 1026, endPoint y: 108, distance: 32.1
drag, startPoint x: 1026, startPoint y: 108, endPoint x: 1081, endPoint y: 131, distance: 60.4
click at [1081, 131] on div "uploading spinner upload profile image First Name First Name Zen Home Wellness …" at bounding box center [743, 288] width 868 height 346
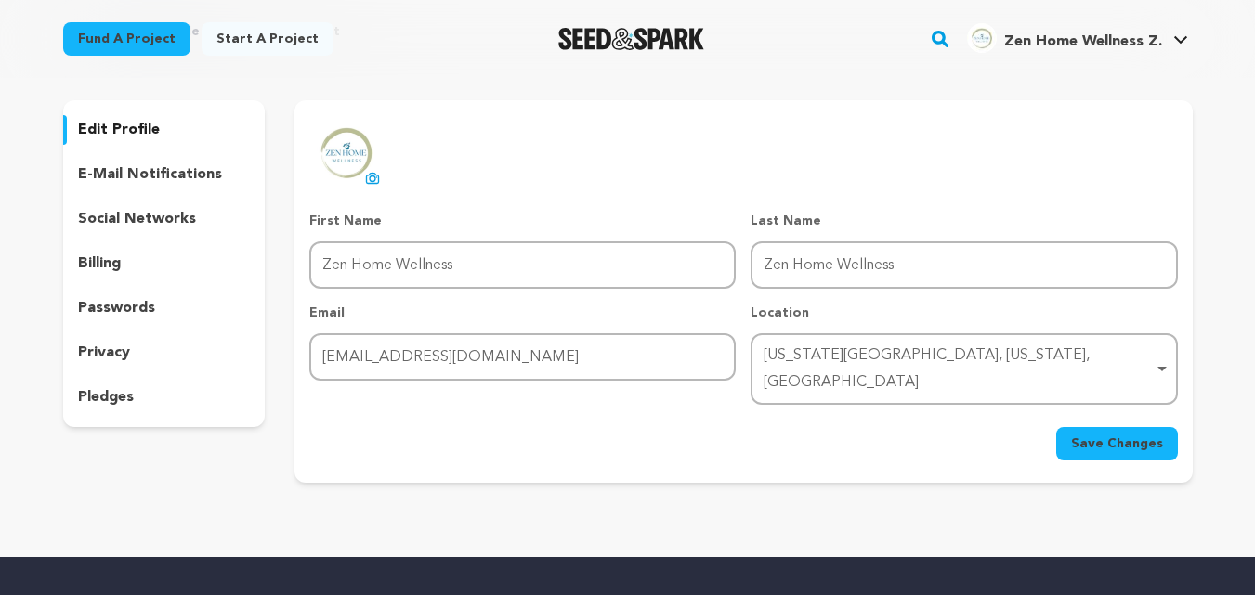
drag, startPoint x: 1081, startPoint y: 131, endPoint x: 1102, endPoint y: 138, distance: 21.7
click at [1108, 134] on div "uploading spinner upload profile image First Name First Name Zen Home Wellness …" at bounding box center [743, 288] width 868 height 346
click at [496, 171] on div "uploading spinner upload profile image First Name First Name Zen Home Wellness …" at bounding box center [743, 288] width 868 height 346
click at [263, 41] on link "Start a project" at bounding box center [268, 38] width 132 height 33
